Goal: Transaction & Acquisition: Purchase product/service

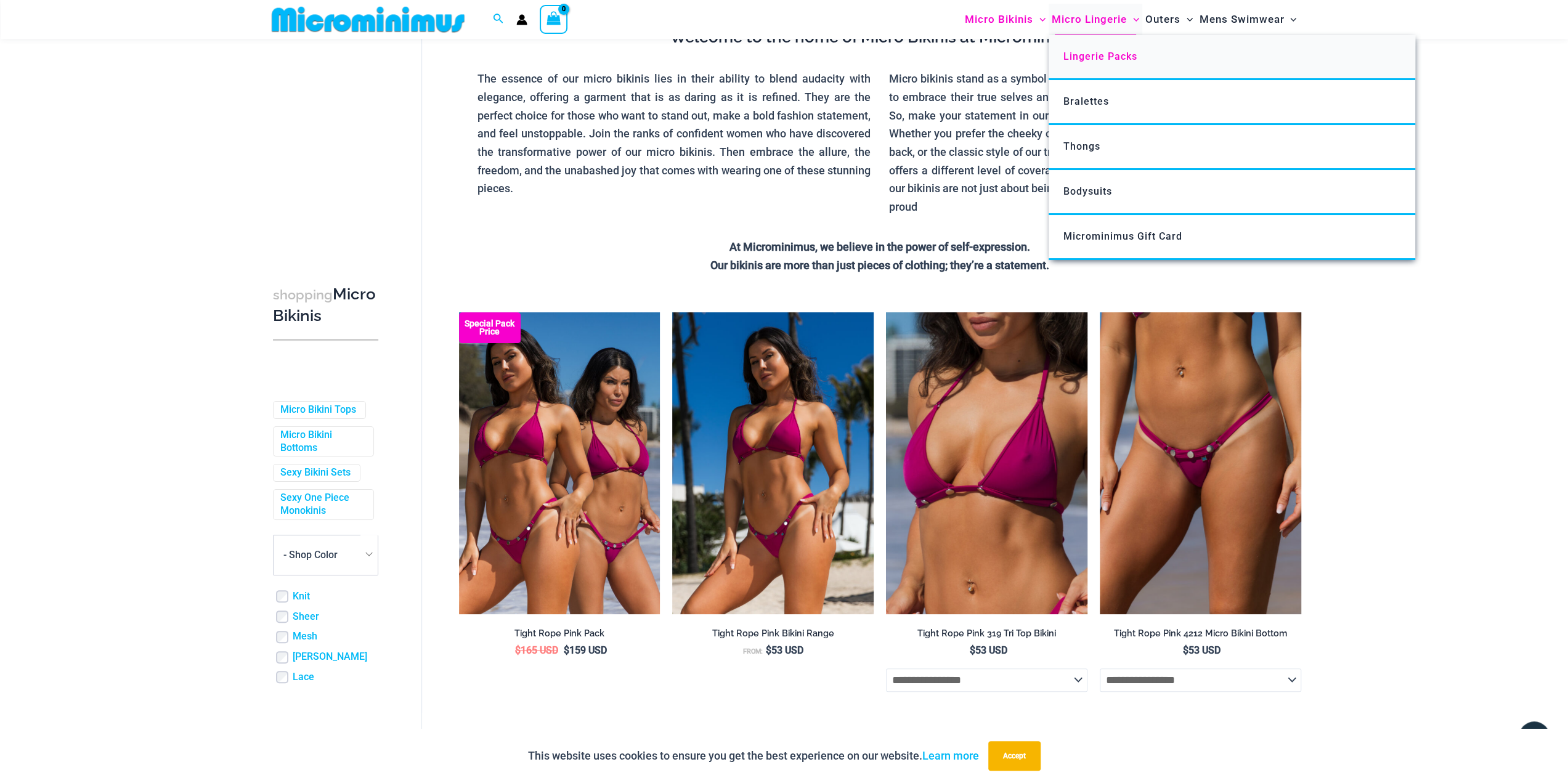
click at [1079, 55] on span "Lingerie Packs" at bounding box center [1100, 56] width 74 height 12
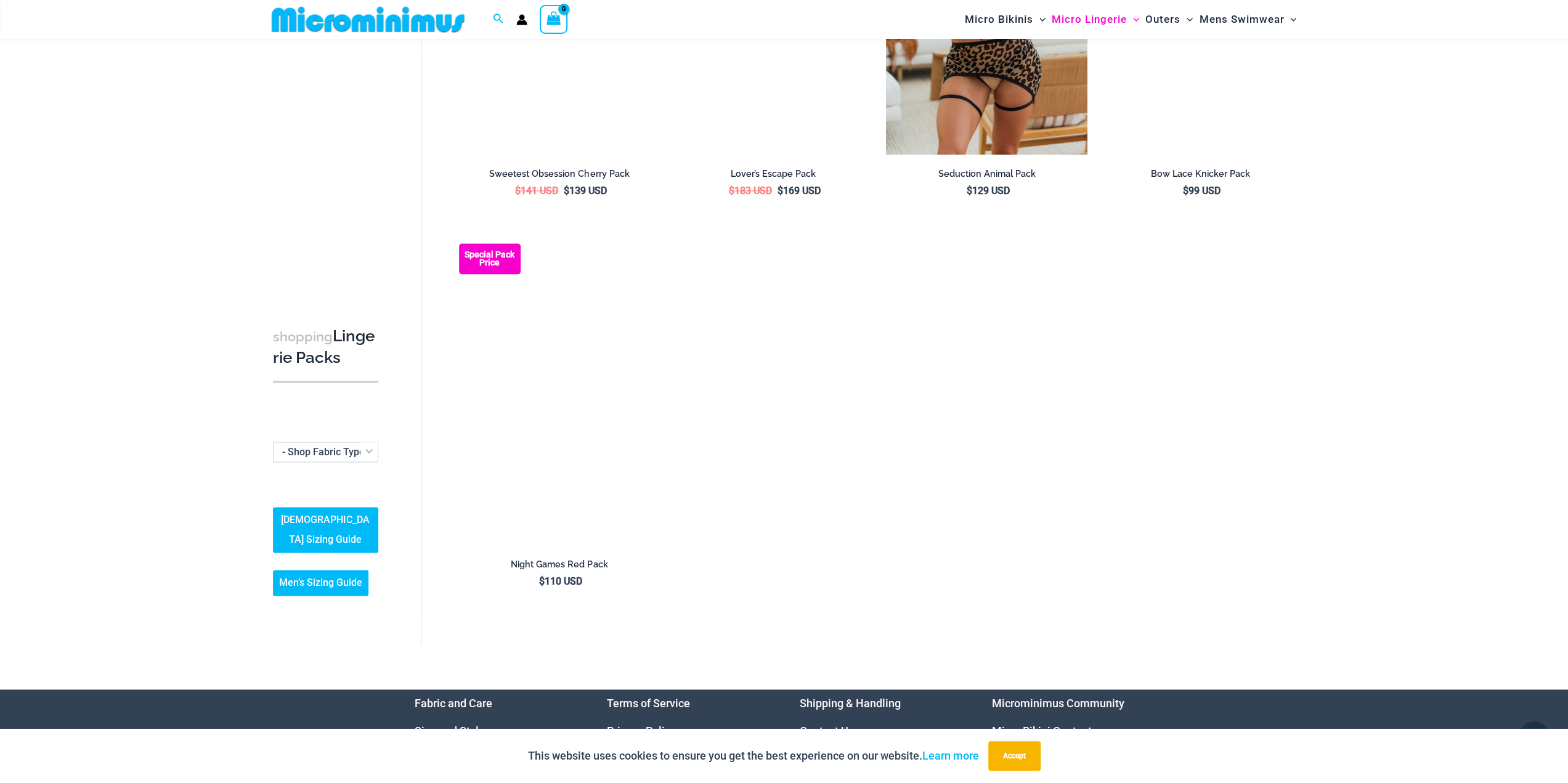
scroll to position [1467, 0]
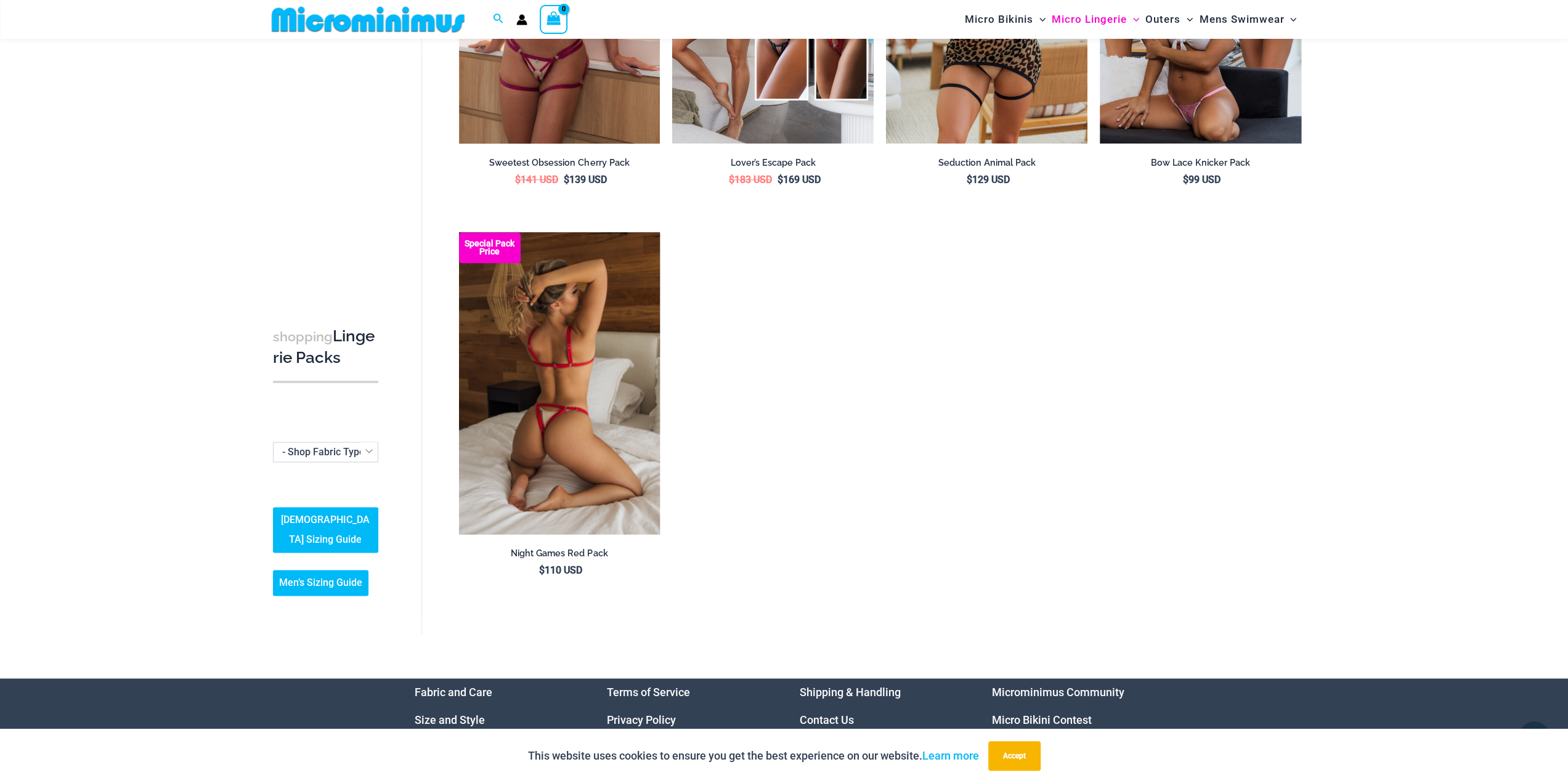
click at [601, 363] on img at bounding box center [559, 383] width 201 height 302
